Goal: Find specific page/section: Find specific page/section

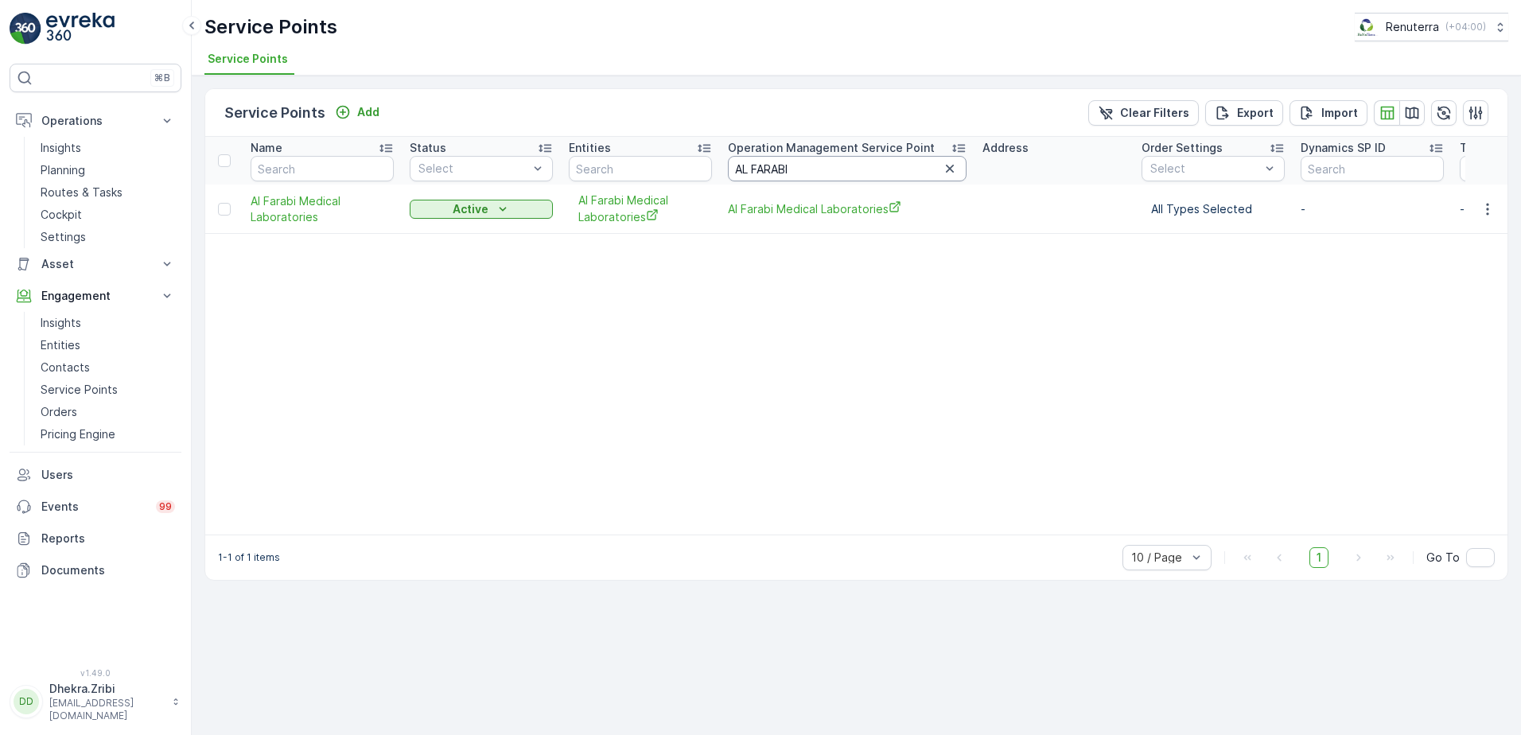
click at [854, 167] on input "AL FARABI" at bounding box center [847, 168] width 239 height 25
type input "A"
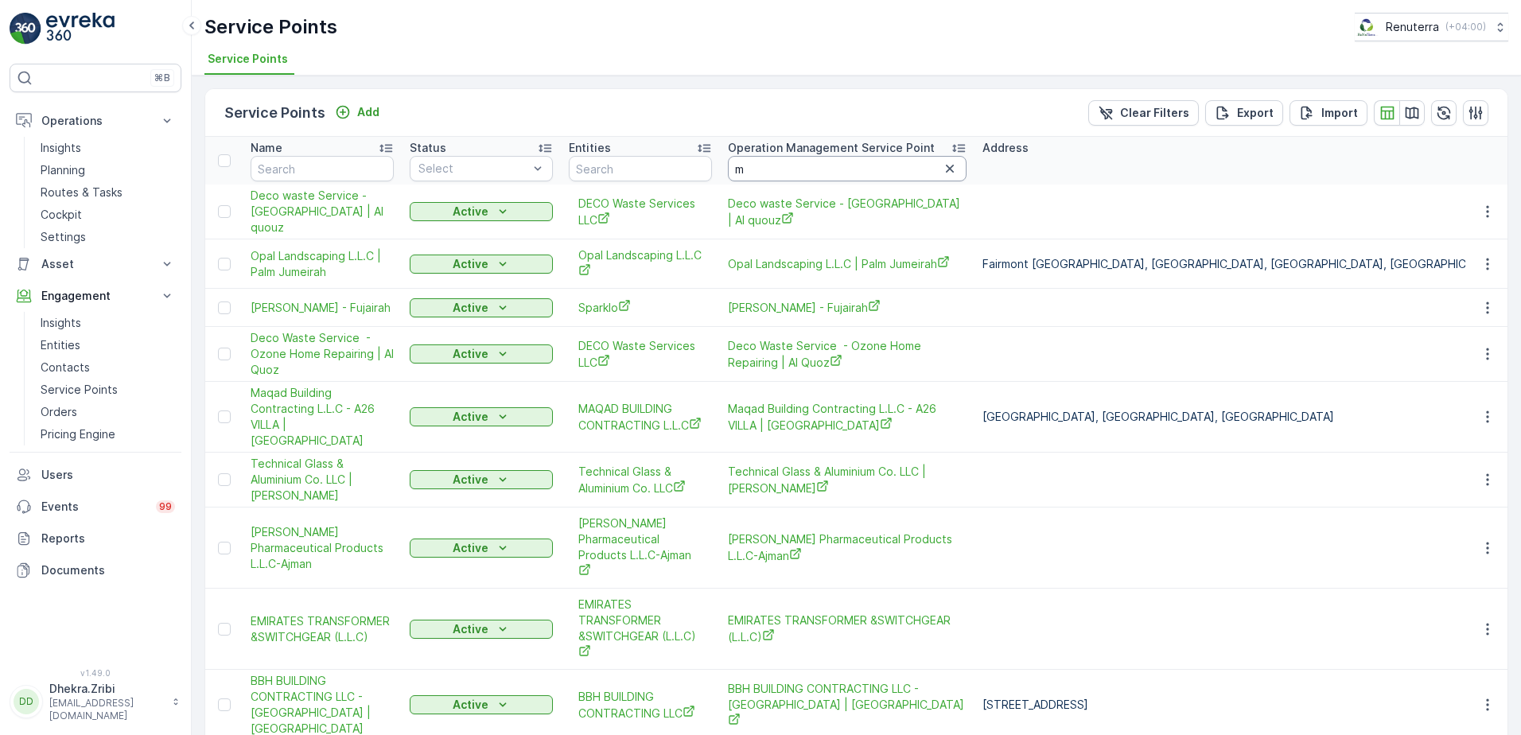
click at [881, 161] on input "m" at bounding box center [847, 168] width 239 height 25
type input "muze"
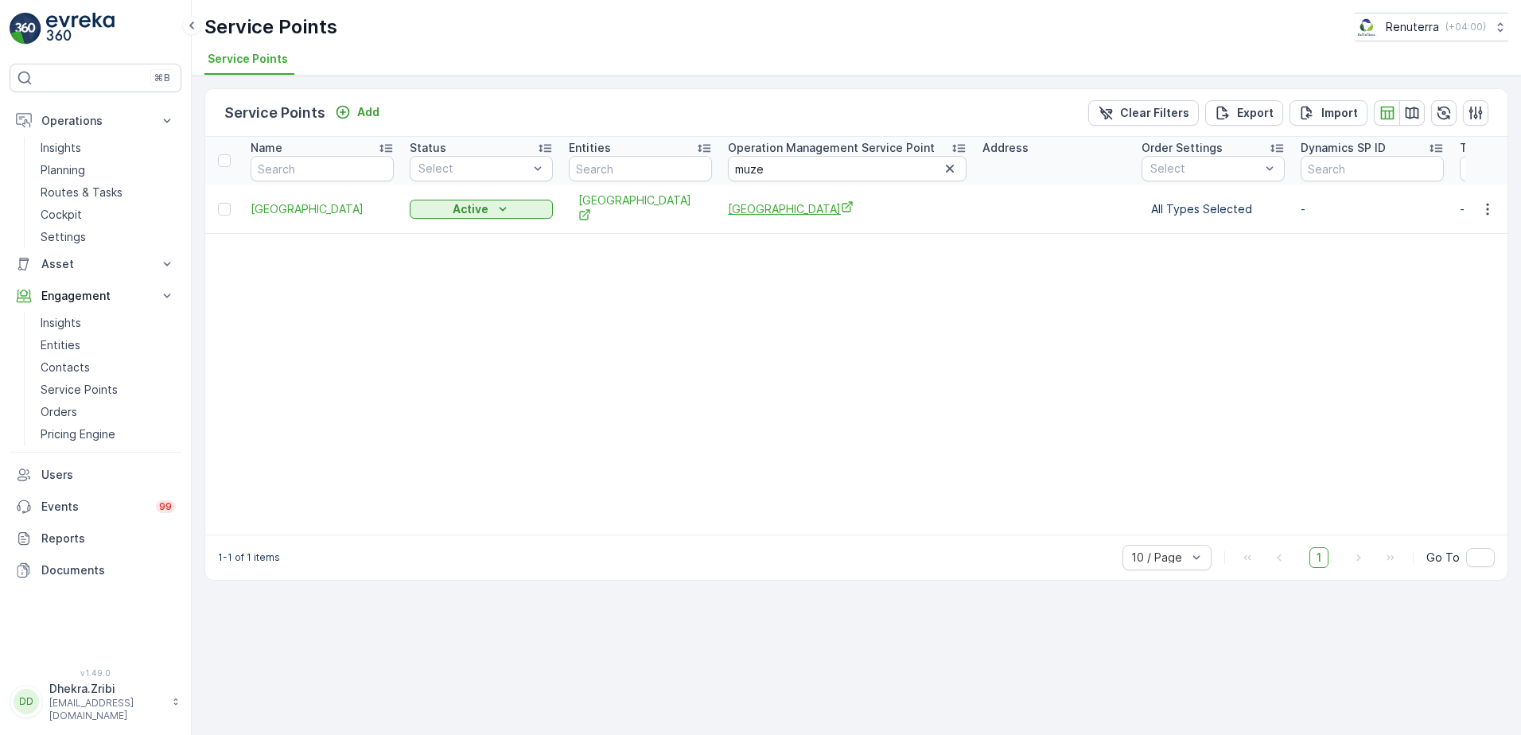
click at [800, 212] on span "[GEOGRAPHIC_DATA]" at bounding box center [847, 208] width 239 height 17
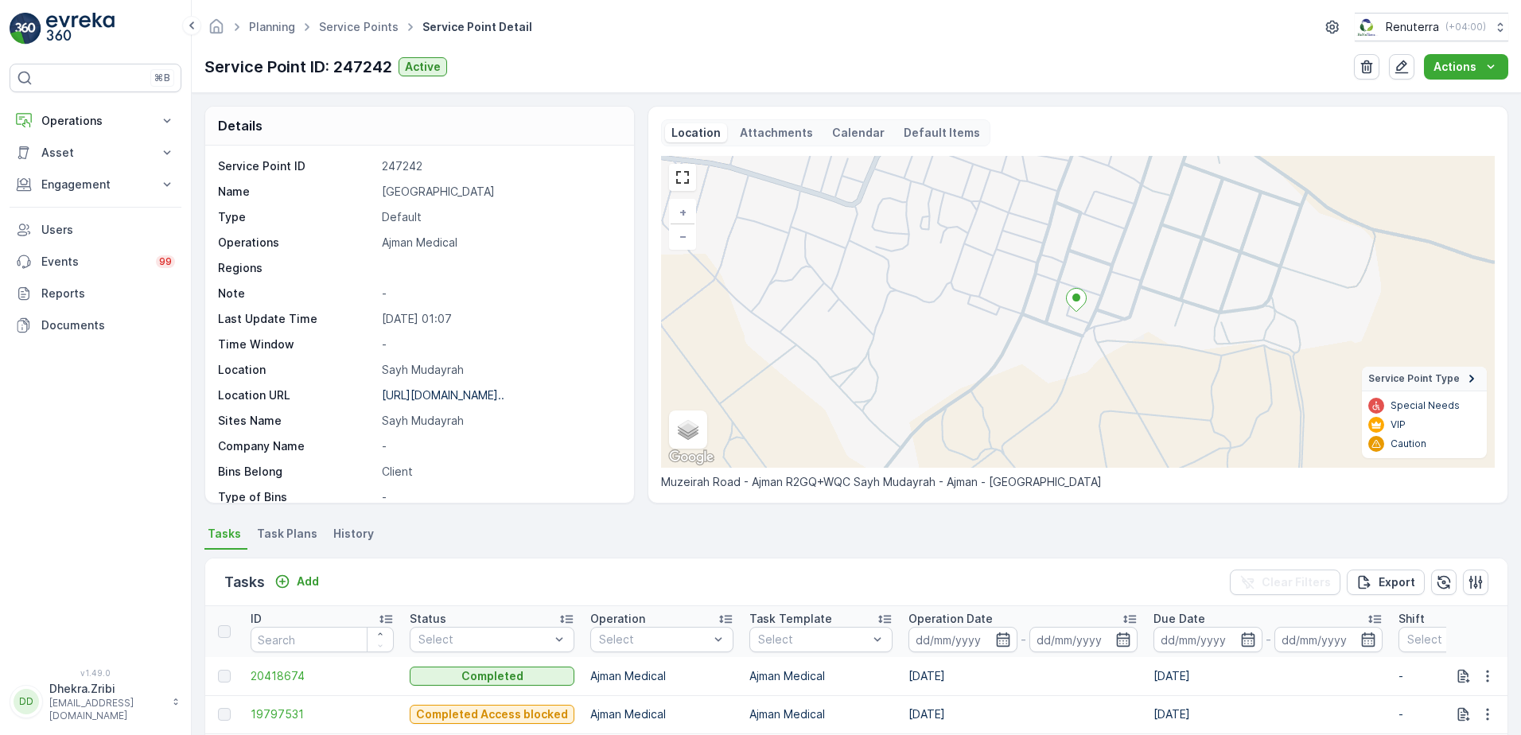
click at [1073, 299] on ellipse at bounding box center [1076, 298] width 8 height 8
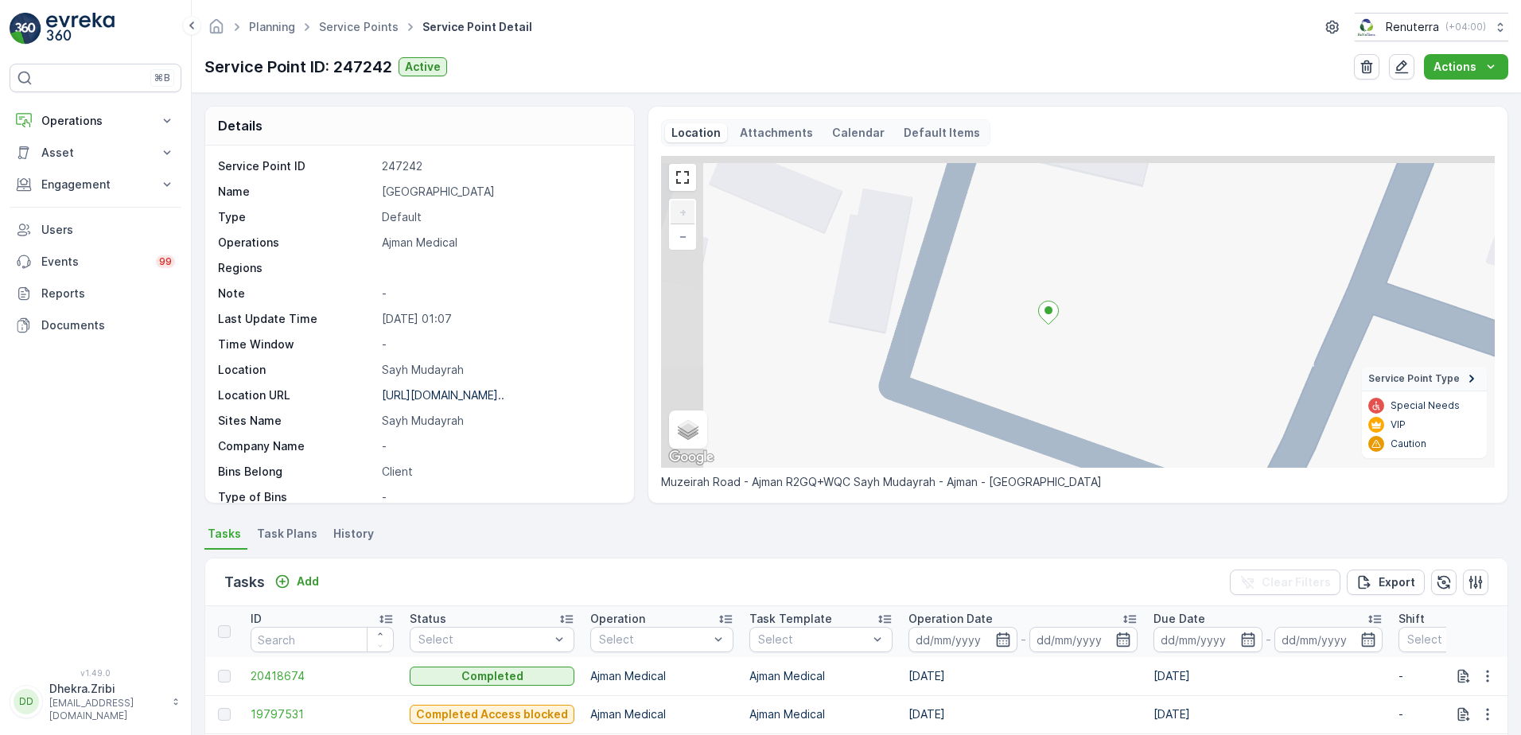
drag, startPoint x: 1034, startPoint y: 298, endPoint x: 1175, endPoint y: 430, distance: 192.5
click at [1175, 430] on div "+ − Satellite Roadmap Terrain Hybrid Leaflet Keyboard shortcuts Map Data Map da…" at bounding box center [1078, 312] width 834 height 312
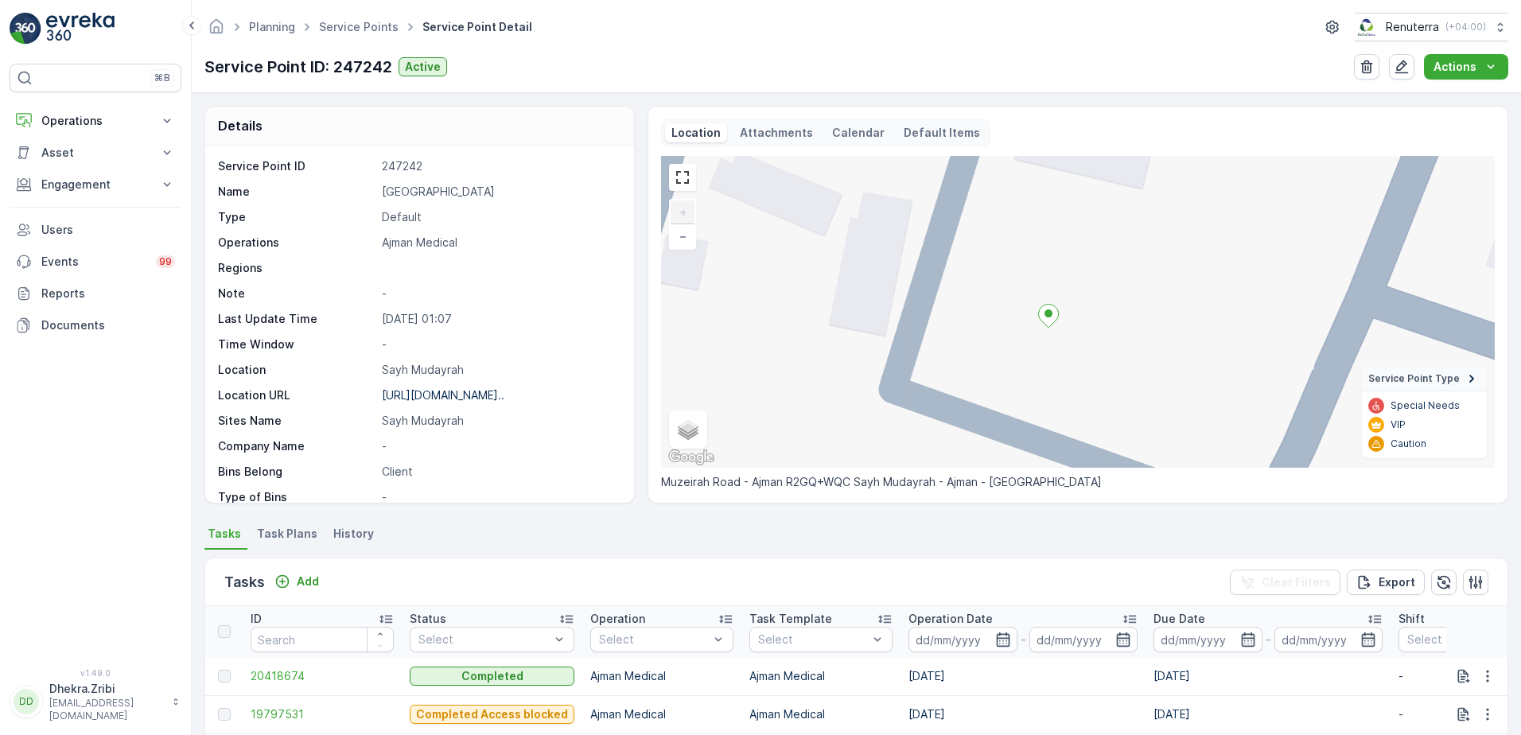
click at [1050, 325] on icon at bounding box center [1049, 316] width 20 height 23
click at [1050, 321] on icon at bounding box center [1049, 316] width 20 height 23
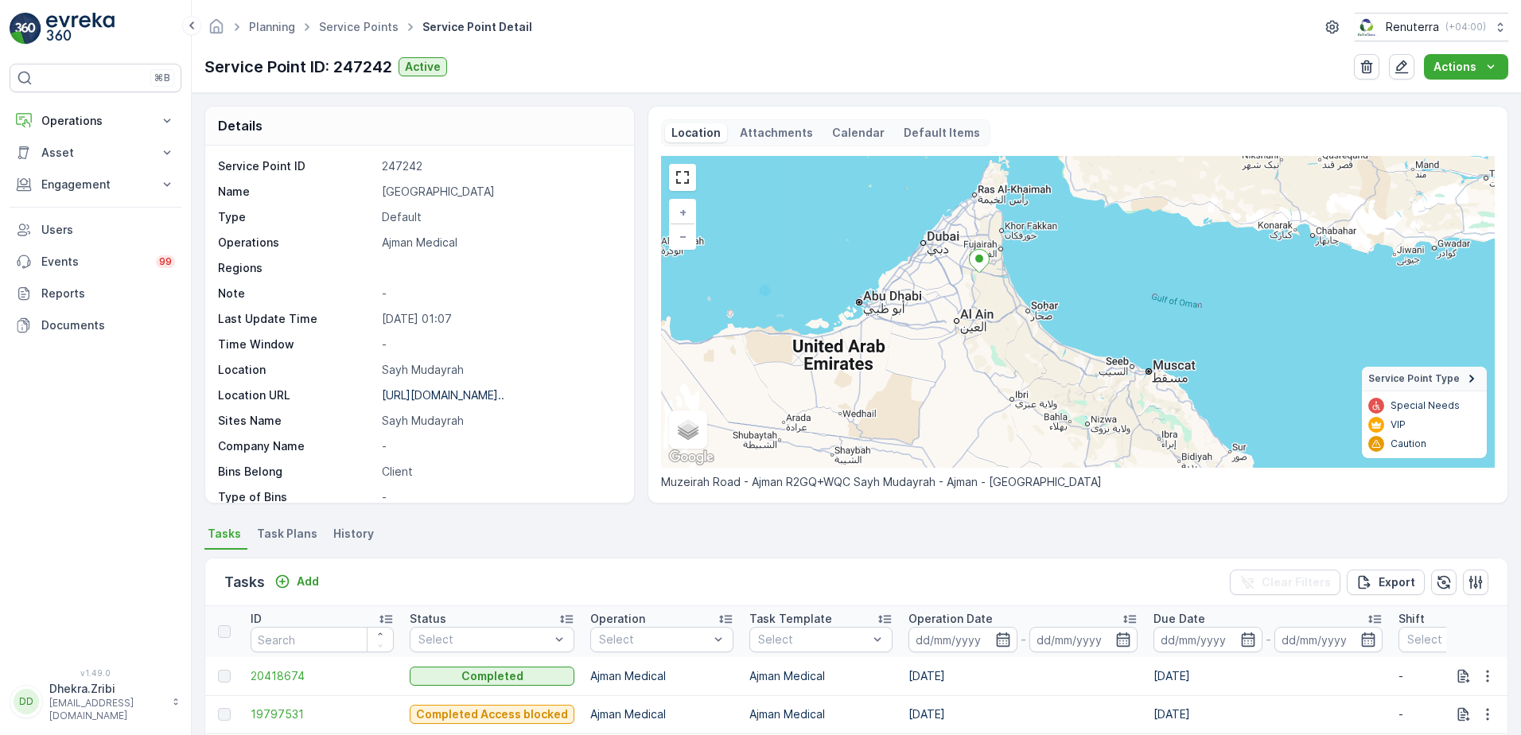
drag, startPoint x: 1013, startPoint y: 351, endPoint x: 978, endPoint y: 296, distance: 65.1
click at [978, 296] on div "+ − Satellite Roadmap Terrain Hybrid Leaflet Keyboard shortcuts Map Data Map da…" at bounding box center [1078, 312] width 834 height 312
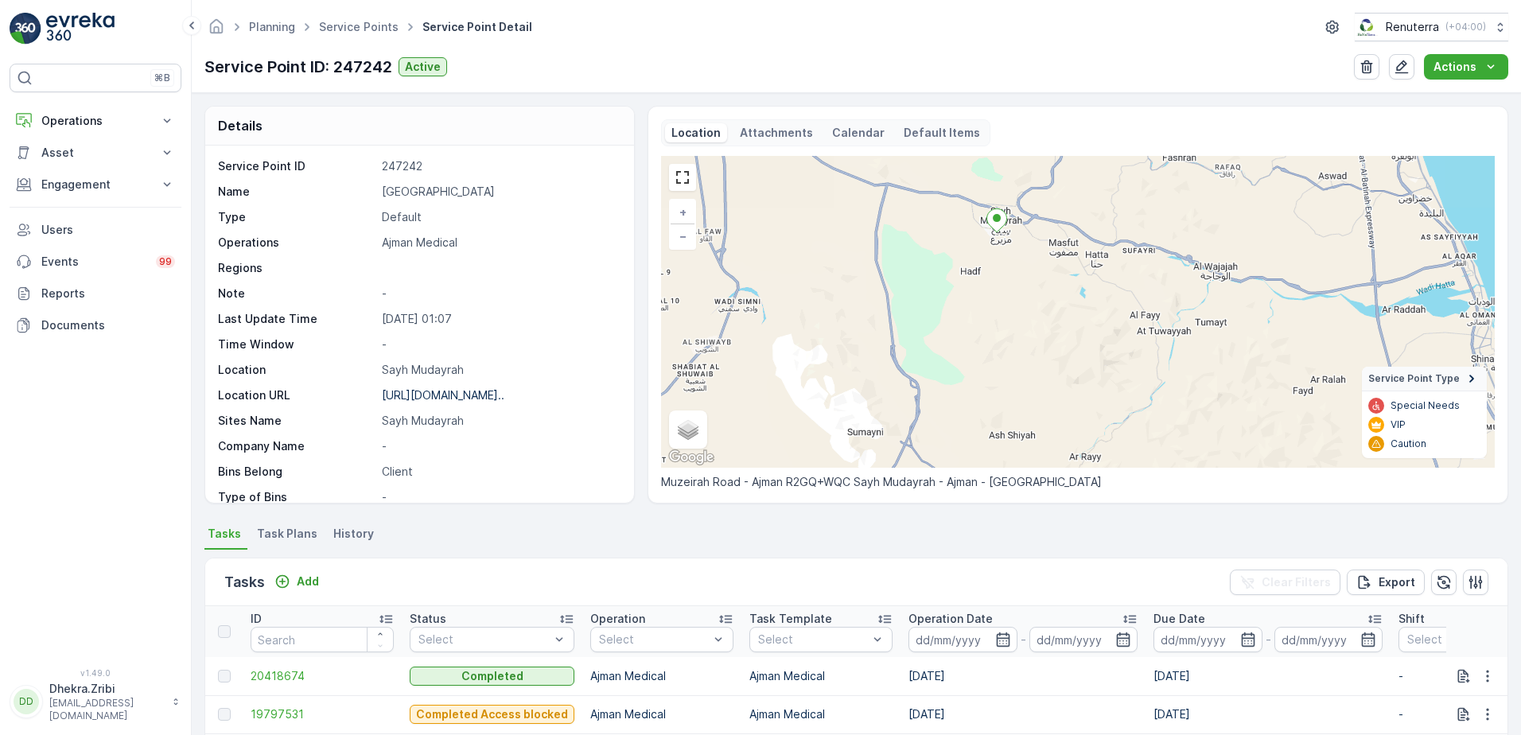
drag, startPoint x: 983, startPoint y: 269, endPoint x: 1056, endPoint y: 395, distance: 145.1
click at [1056, 395] on div "+ − Satellite Roadmap Terrain Hybrid Leaflet Keyboard shortcuts Map Data Map da…" at bounding box center [1078, 312] width 834 height 312
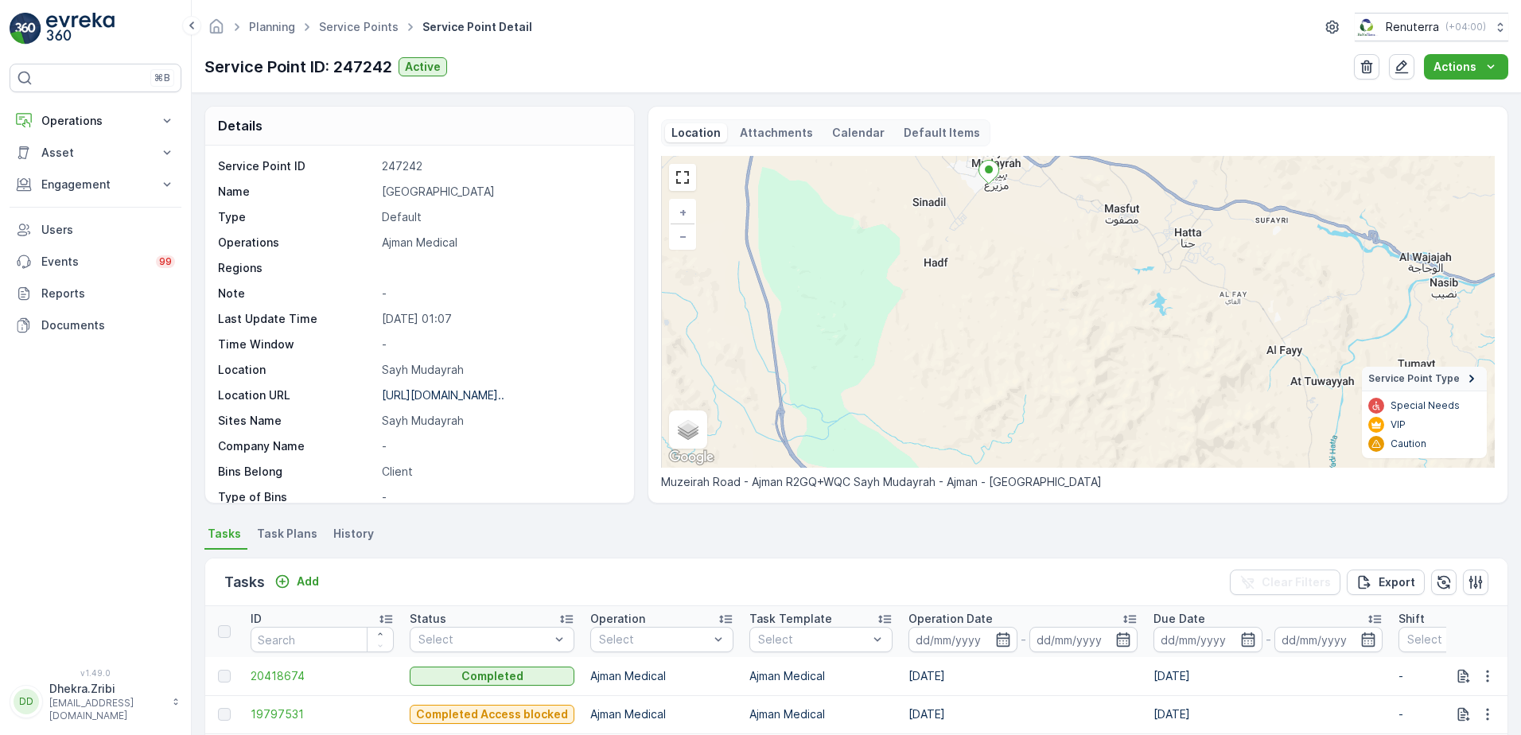
drag, startPoint x: 1073, startPoint y: 422, endPoint x: 1133, endPoint y: 505, distance: 102.0
click at [1130, 516] on div "Details Service Point ID 247242 Name [GEOGRAPHIC_DATA] Type Default Operations …" at bounding box center [856, 414] width 1329 height 642
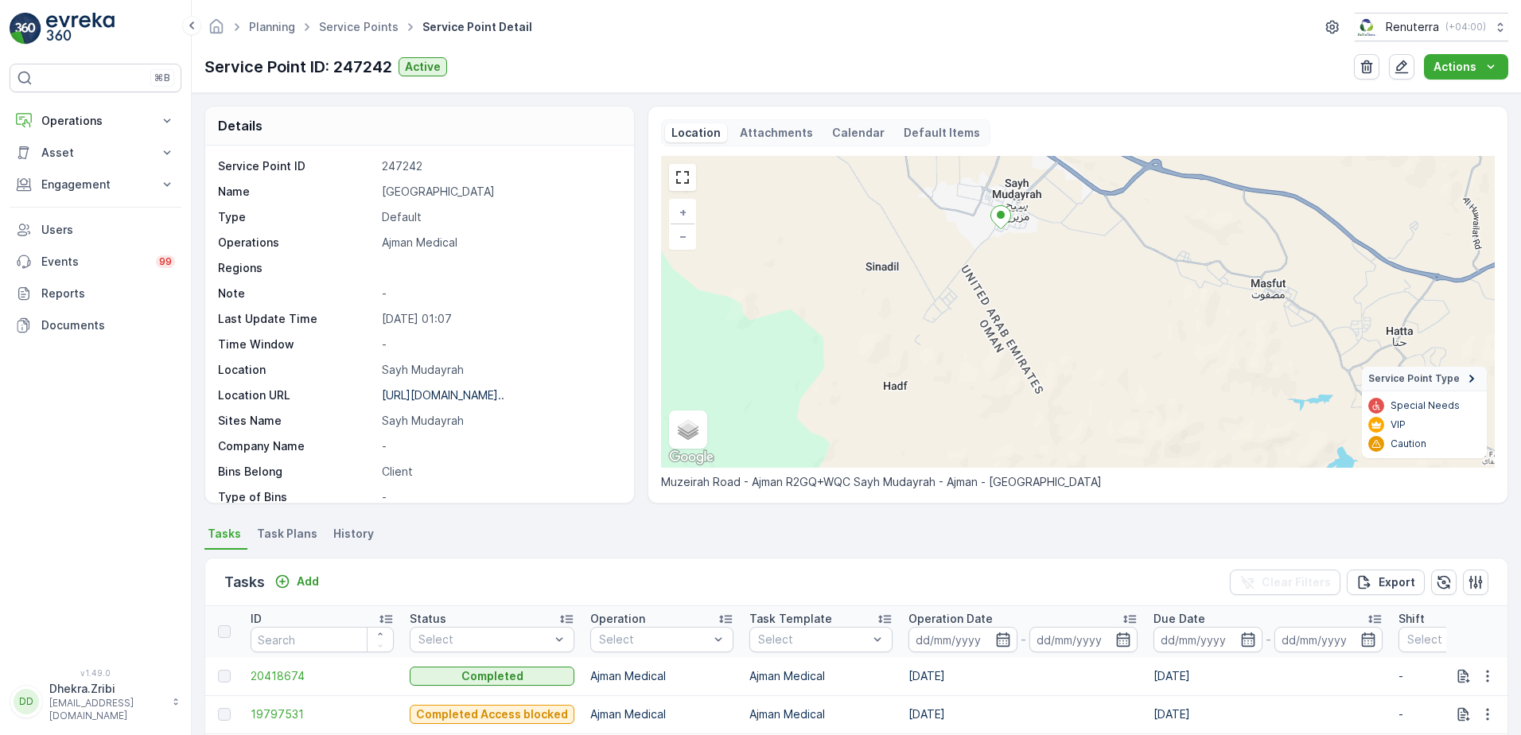
drag, startPoint x: 1057, startPoint y: 365, endPoint x: 1123, endPoint y: 510, distance: 159.1
click at [1123, 510] on div "Details Service Point ID 247242 Name [GEOGRAPHIC_DATA] Type Default Operations …" at bounding box center [856, 414] width 1329 height 642
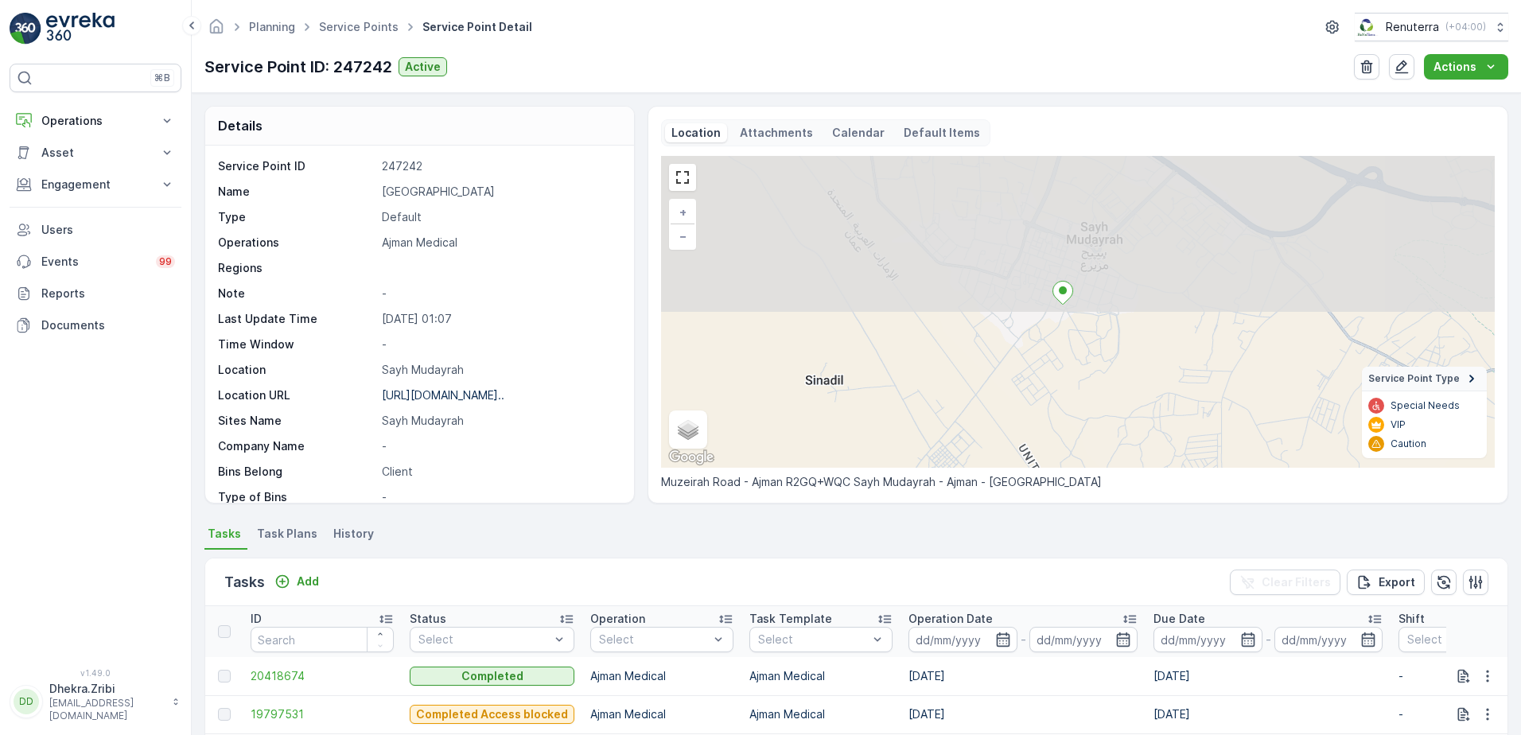
drag, startPoint x: 1018, startPoint y: 339, endPoint x: 1077, endPoint y: 504, distance: 175.2
click at [1077, 504] on div "Details Service Point ID 247242 Name [GEOGRAPHIC_DATA] Type Default Operations …" at bounding box center [856, 414] width 1329 height 642
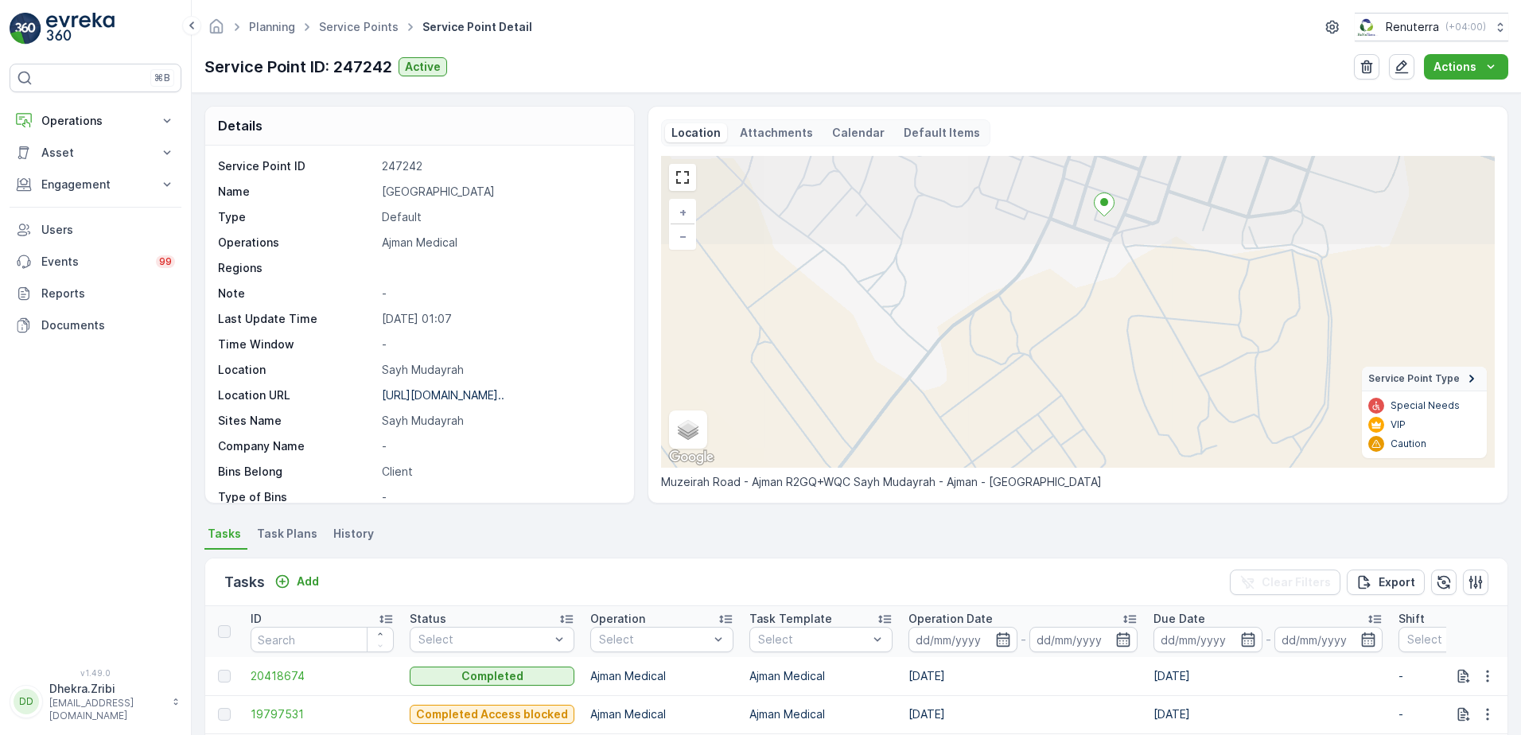
click at [1019, 542] on div "Details Service Point ID 247242 Name [GEOGRAPHIC_DATA] Type Default Operations …" at bounding box center [856, 414] width 1329 height 642
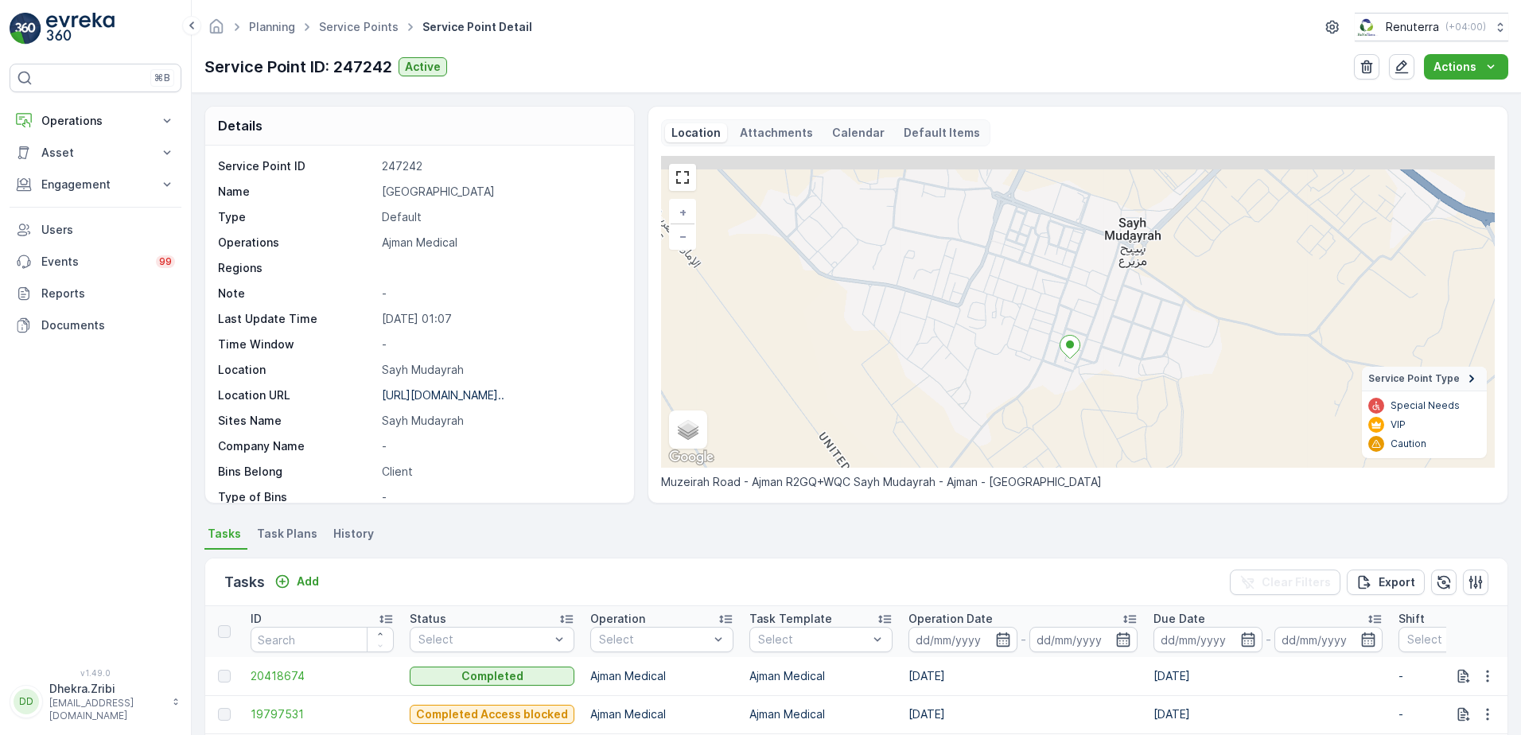
drag, startPoint x: 1115, startPoint y: 376, endPoint x: 1093, endPoint y: 432, distance: 60.4
click at [1093, 434] on div "+ − Satellite Roadmap Terrain Hybrid Leaflet Keyboard shortcuts Map Data Map da…" at bounding box center [1078, 312] width 834 height 312
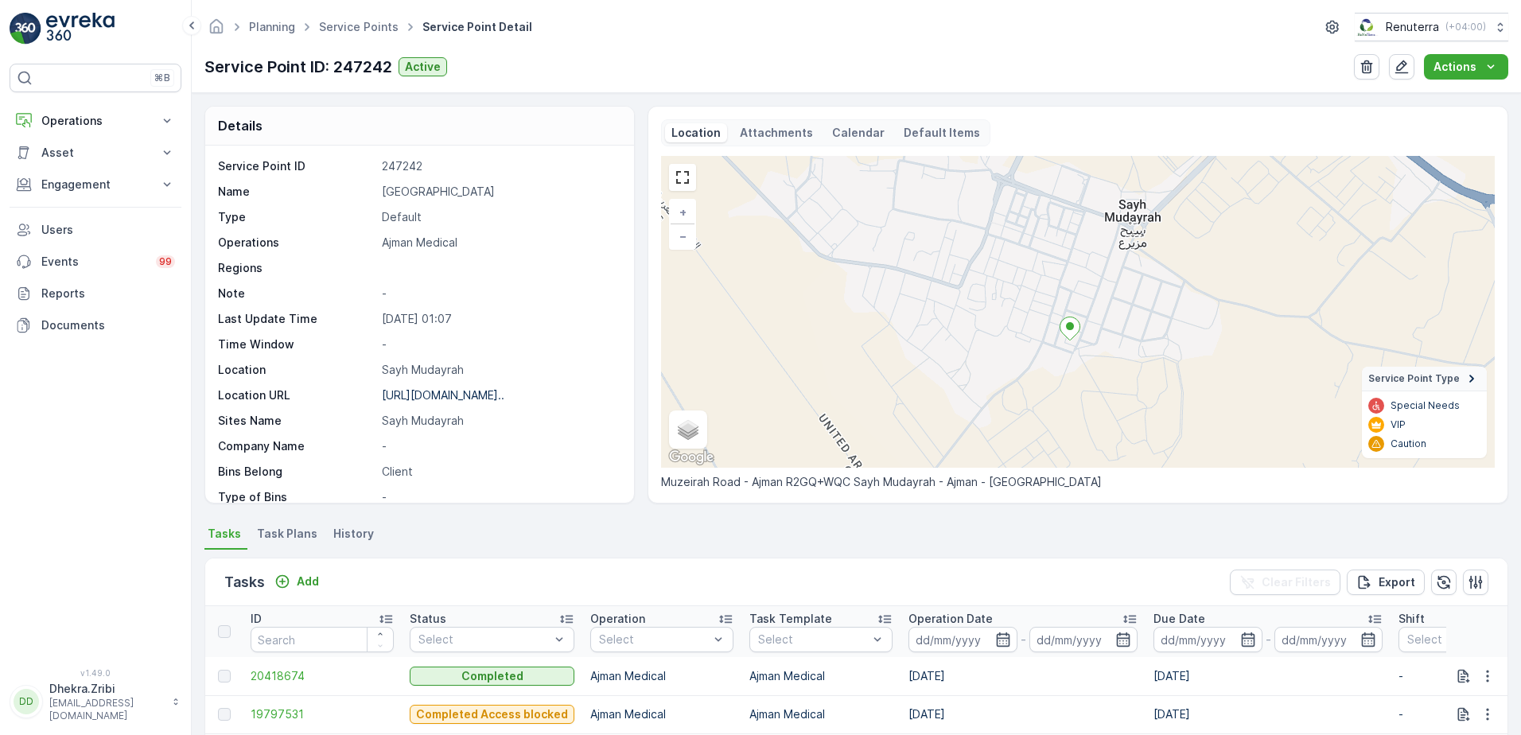
click at [1070, 325] on ellipse at bounding box center [1070, 326] width 8 height 8
click at [1070, 327] on ellipse at bounding box center [1070, 326] width 8 height 8
